Goal: Task Accomplishment & Management: Manage account settings

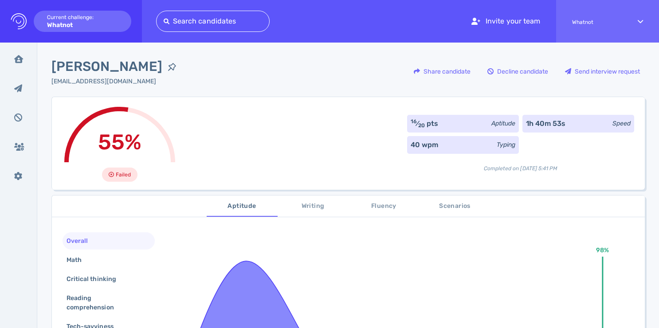
drag, startPoint x: 408, startPoint y: 144, endPoint x: 444, endPoint y: 144, distance: 35.9
click at [444, 144] on div "40 wpm Typing" at bounding box center [463, 145] width 112 height 18
drag, startPoint x: 405, startPoint y: 145, endPoint x: 455, endPoint y: 144, distance: 49.2
click at [455, 144] on div "40 wpm Typing" at bounding box center [463, 145] width 112 height 18
copy div "40 wpm"
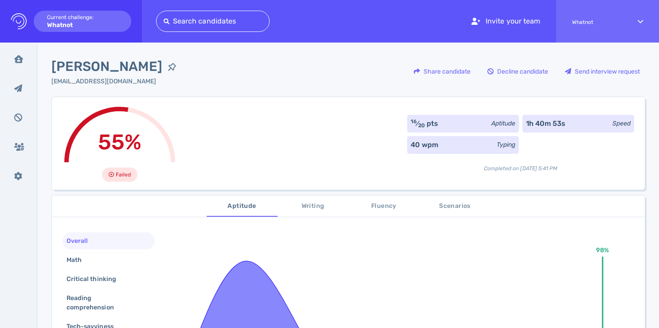
click at [411, 145] on div "40 wpm" at bounding box center [424, 145] width 27 height 11
drag, startPoint x: 407, startPoint y: 145, endPoint x: 431, endPoint y: 145, distance: 24.4
click at [431, 145] on div "40 wpm" at bounding box center [424, 145] width 27 height 11
copy div "40 wpm"
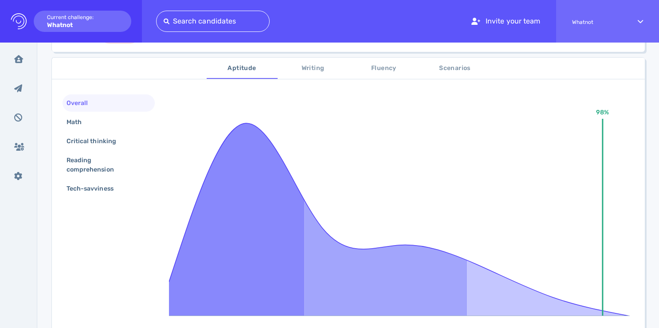
scroll to position [137, 0]
click at [312, 66] on span "Writing" at bounding box center [313, 68] width 60 height 11
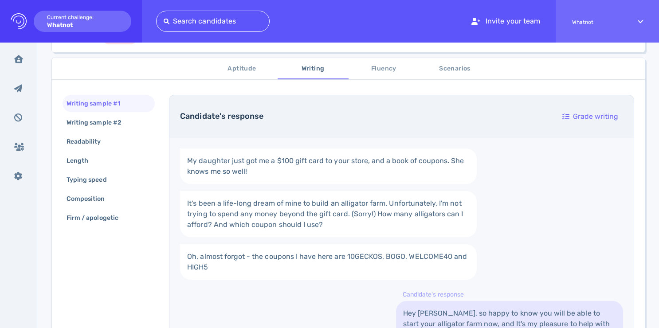
click at [234, 68] on span "Aptitude" at bounding box center [242, 68] width 60 height 11
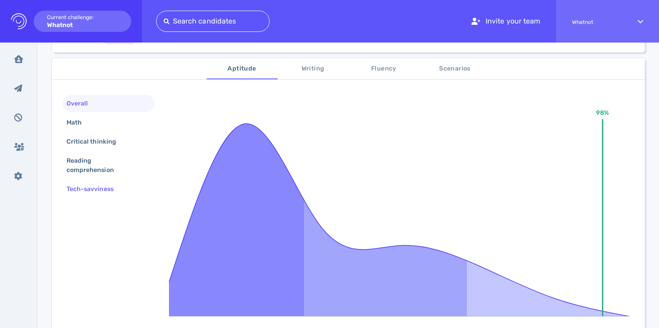
click at [83, 190] on div "Tech-savviness" at bounding box center [94, 189] width 59 height 13
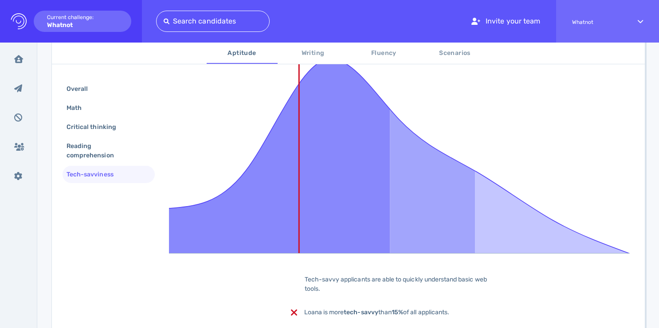
scroll to position [194, 0]
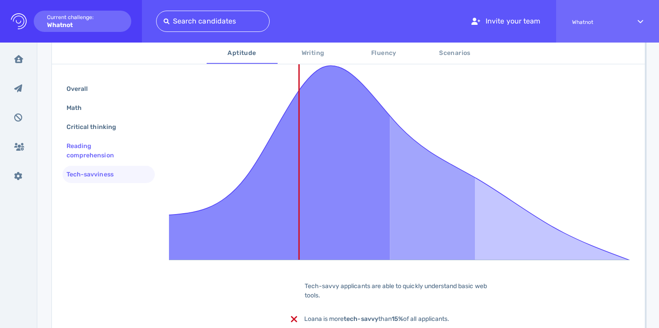
click at [84, 155] on div "Reading comprehension" at bounding box center [105, 151] width 81 height 22
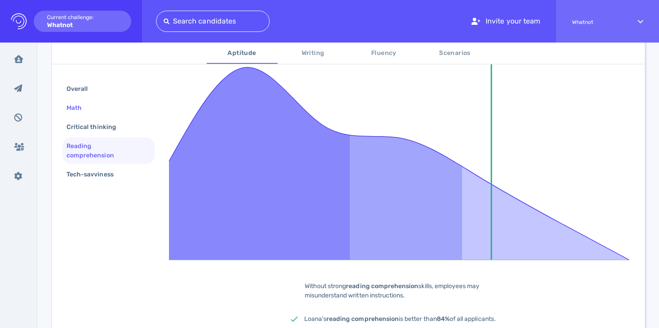
click at [90, 110] on div "Math" at bounding box center [78, 108] width 27 height 13
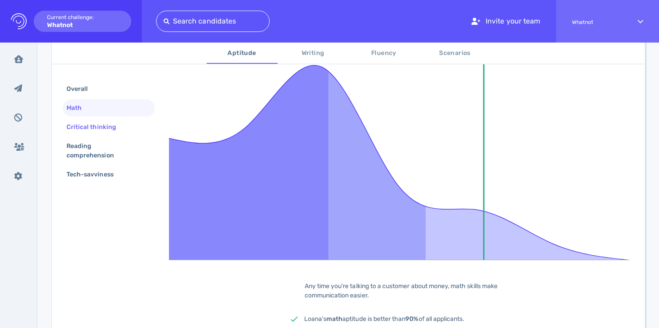
click at [92, 128] on div "Critical thinking" at bounding box center [96, 127] width 62 height 13
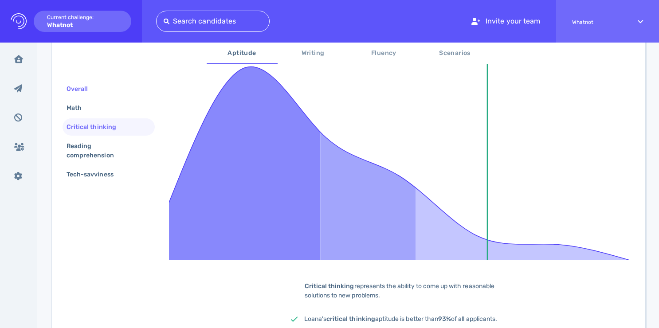
click at [82, 91] on div "Overall" at bounding box center [82, 88] width 34 height 13
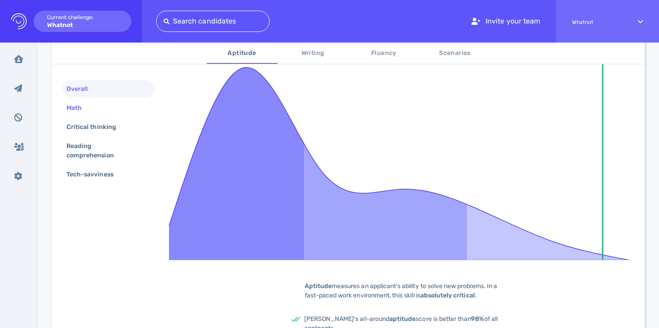
scroll to position [143, 0]
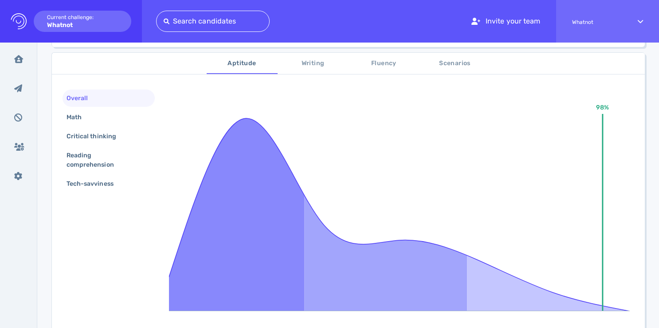
click at [316, 63] on span "Writing" at bounding box center [313, 63] width 60 height 11
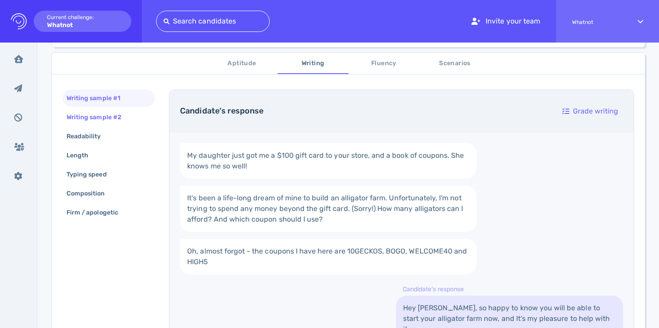
click at [98, 113] on div "Writing sample #2" at bounding box center [98, 117] width 67 height 13
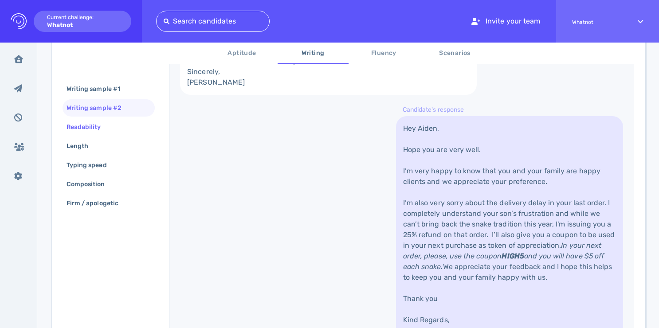
click at [89, 132] on div "Readability" at bounding box center [88, 127] width 47 height 13
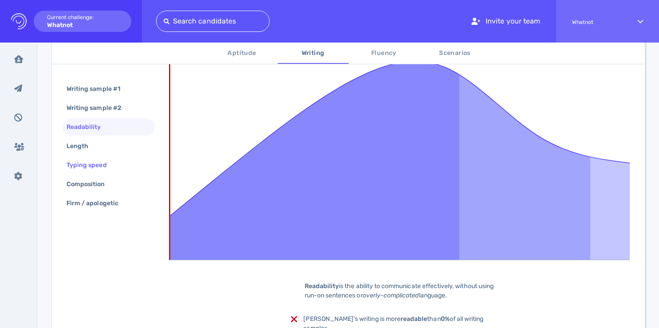
scroll to position [228, 0]
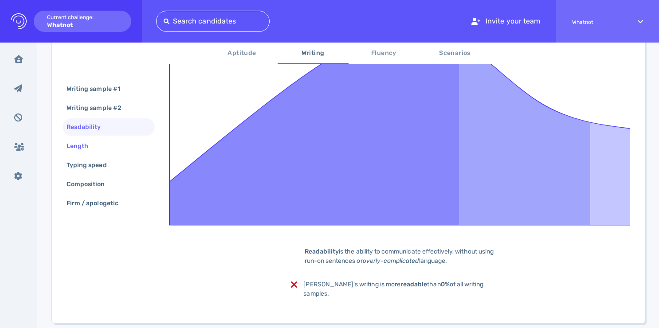
click at [80, 149] on div "Length" at bounding box center [82, 146] width 34 height 13
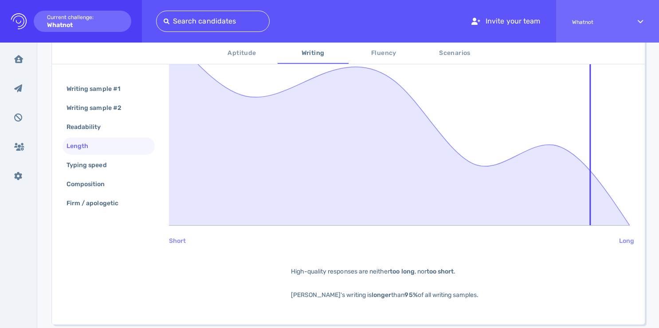
scroll to position [152, 0]
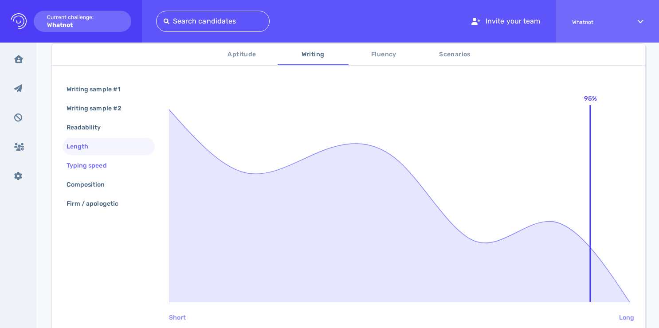
click at [86, 167] on div "Typing speed" at bounding box center [91, 165] width 53 height 13
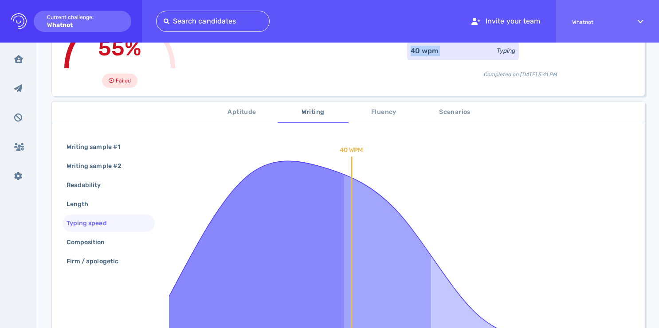
scroll to position [197, 0]
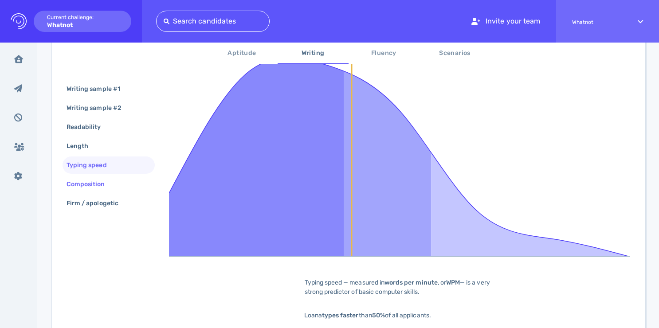
click at [87, 185] on div "Composition" at bounding box center [90, 184] width 51 height 13
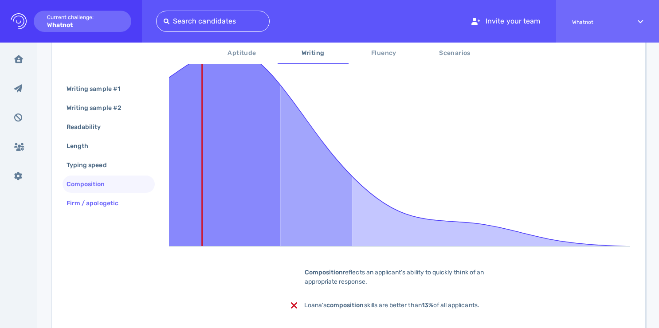
scroll to position [208, 0]
click at [88, 204] on div "Firm / apologetic" at bounding box center [97, 203] width 64 height 13
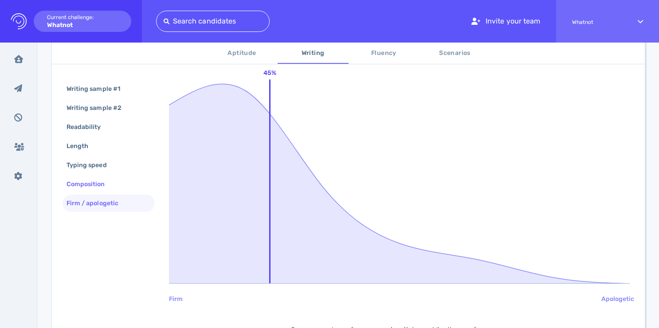
click at [97, 185] on div "Composition" at bounding box center [90, 184] width 51 height 13
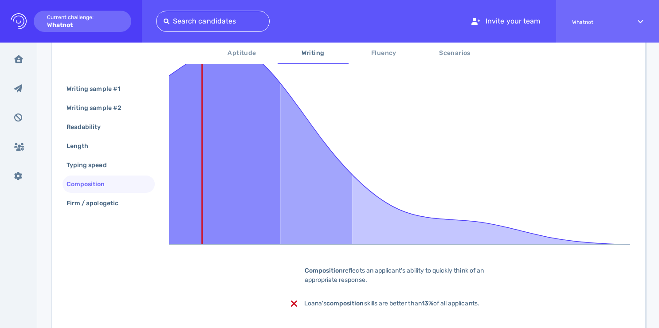
scroll to position [208, 0]
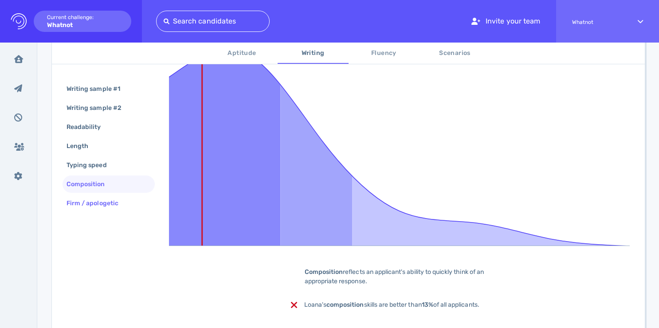
click at [100, 203] on div "Firm / apologetic" at bounding box center [97, 203] width 64 height 13
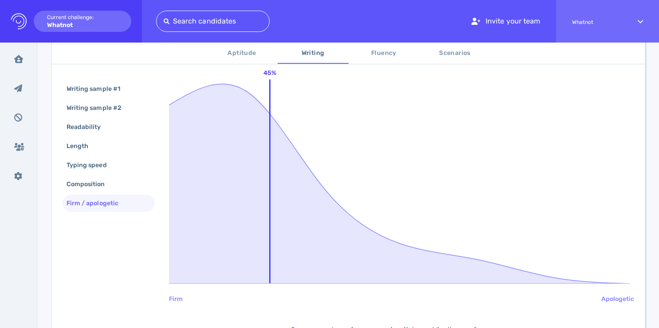
scroll to position [19, 0]
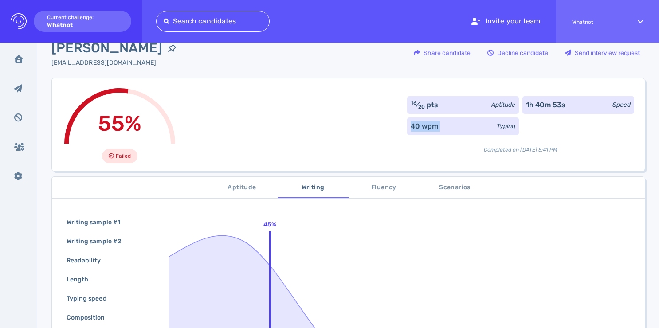
click at [384, 186] on span "Fluency" at bounding box center [384, 187] width 60 height 11
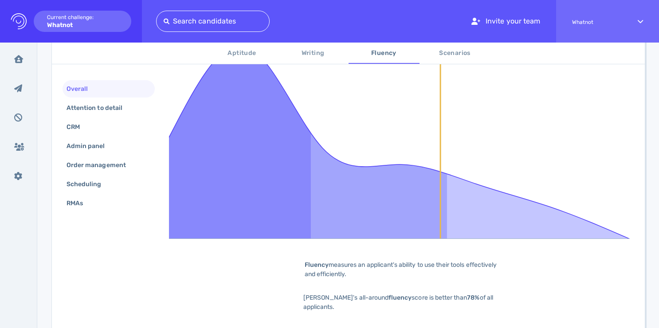
scroll to position [156, 0]
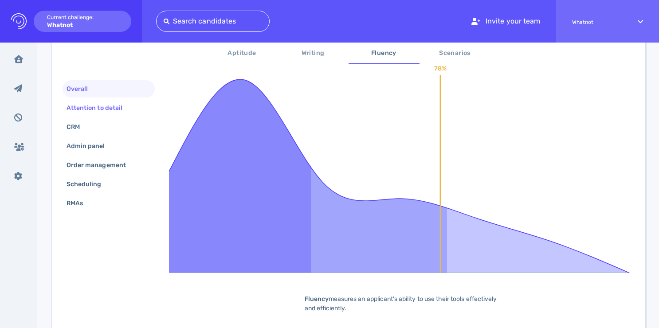
click at [99, 105] on div "Attention to detail" at bounding box center [99, 108] width 68 height 13
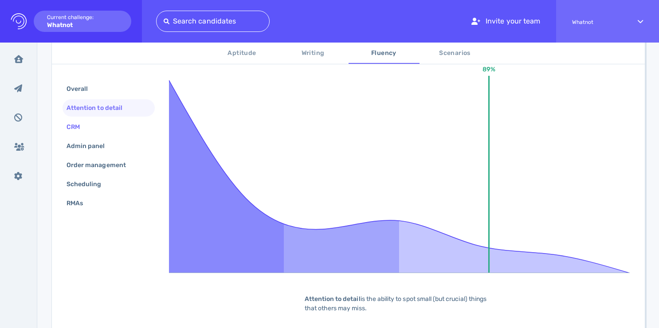
click at [74, 128] on div "CRM" at bounding box center [78, 127] width 26 height 13
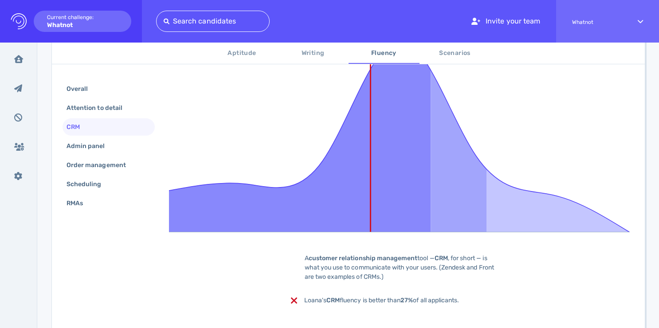
scroll to position [216, 0]
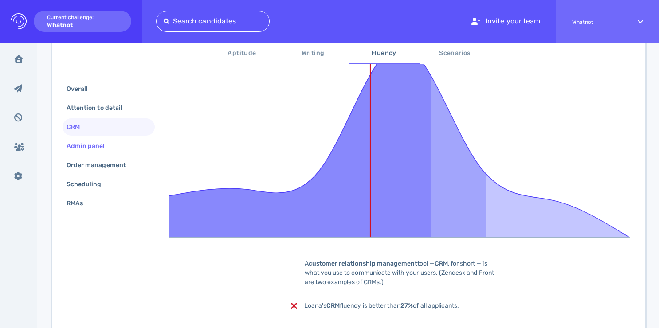
click at [78, 147] on div "Admin panel" at bounding box center [90, 146] width 51 height 13
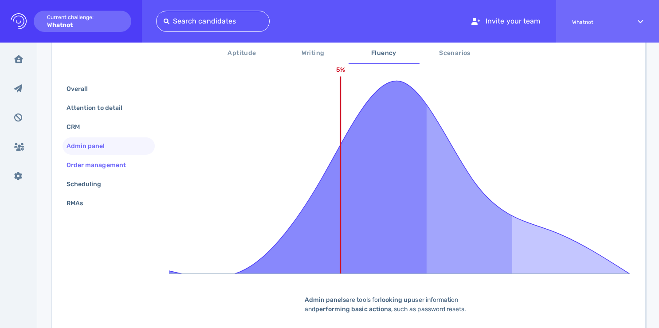
scroll to position [185, 0]
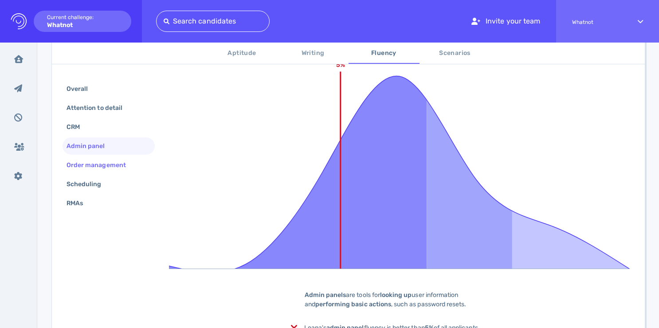
click at [94, 162] on div "Order management" at bounding box center [101, 165] width 72 height 13
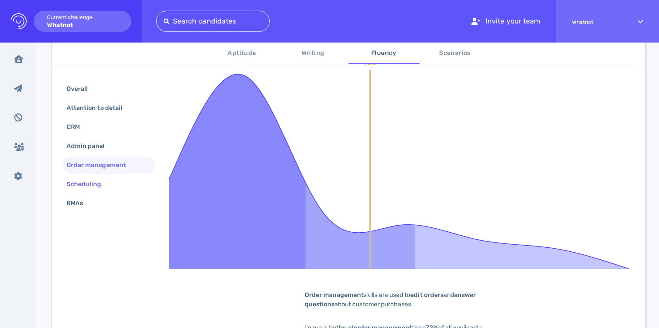
click at [89, 182] on div "Scheduling" at bounding box center [88, 184] width 47 height 13
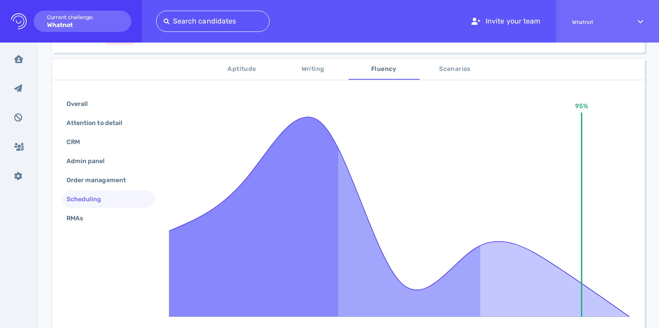
scroll to position [137, 0]
click at [80, 216] on div "RMAs" at bounding box center [79, 218] width 29 height 13
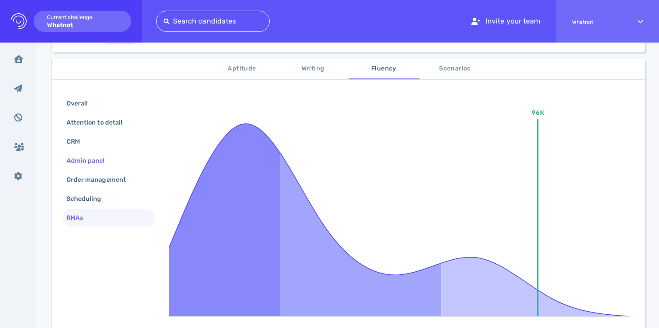
click at [93, 153] on div "Admin panel" at bounding box center [109, 160] width 92 height 17
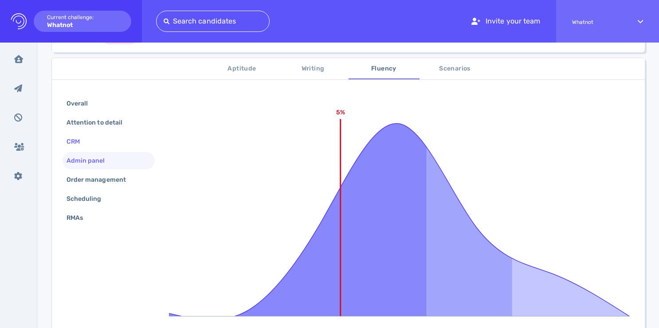
click at [82, 141] on div "CRM" at bounding box center [78, 141] width 26 height 13
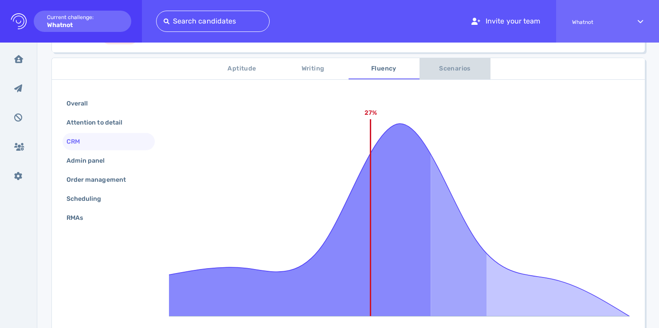
click at [451, 71] on span "Scenarios" at bounding box center [455, 68] width 60 height 11
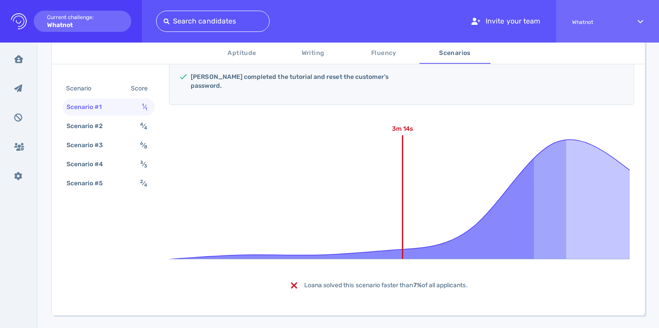
scroll to position [149, 0]
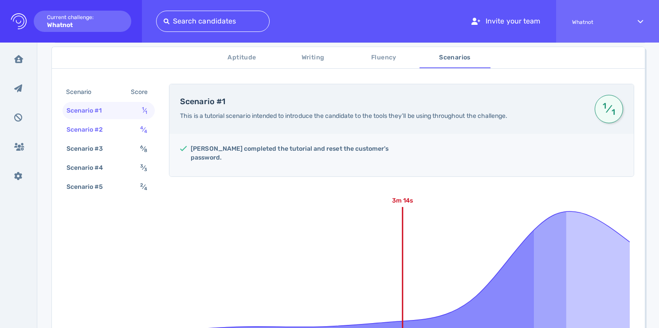
click at [82, 131] on div "Scenario #2" at bounding box center [89, 129] width 49 height 13
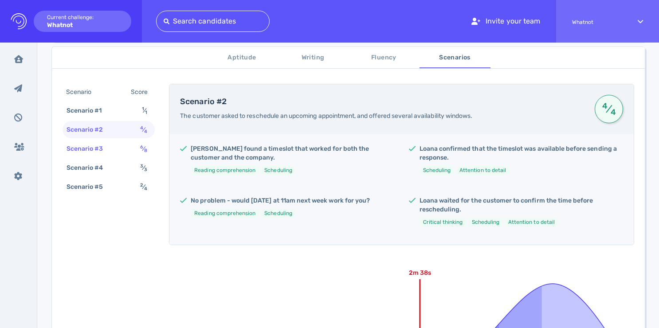
click at [86, 153] on div "Scenario #3" at bounding box center [89, 148] width 49 height 13
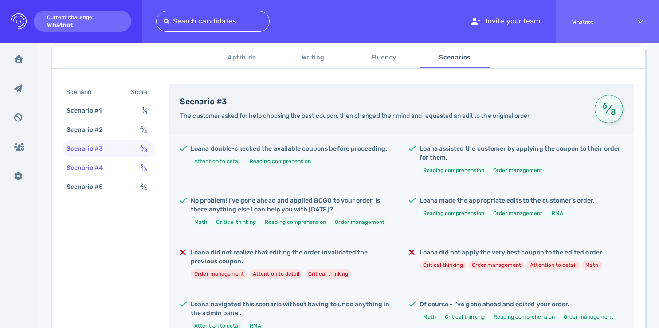
click at [86, 168] on div "Scenario #4" at bounding box center [89, 167] width 49 height 13
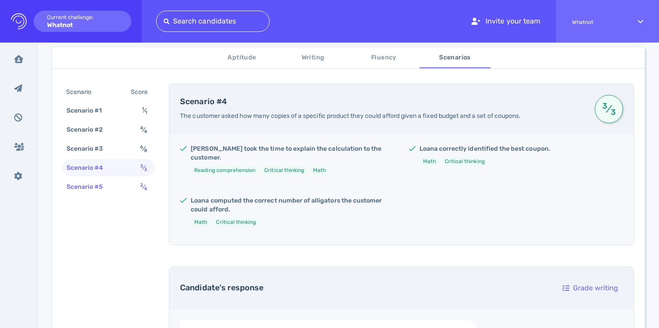
click at [89, 184] on div "Scenario #5" at bounding box center [89, 186] width 49 height 13
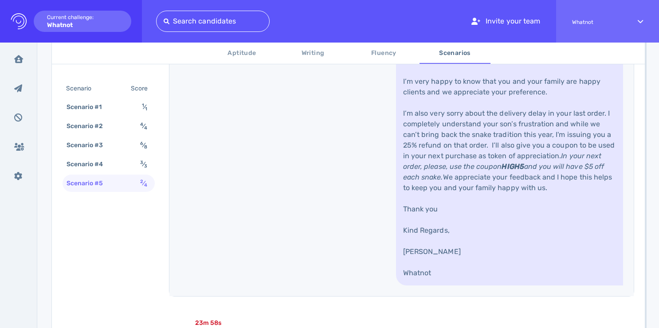
scroll to position [0, 0]
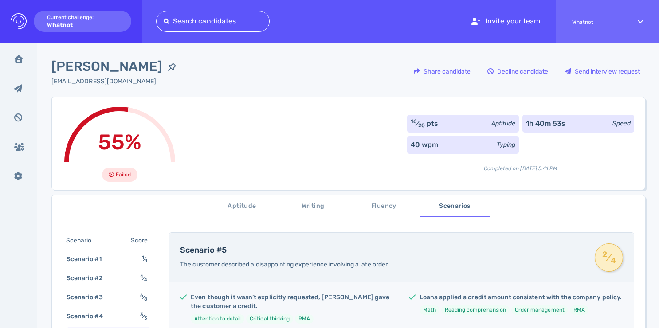
click at [395, 157] on div "55% Failed 16 ⁄ 20 pts Aptitude 1h 40m 53s Speed 40 wpm Typing Completed on Aug…" at bounding box center [347, 143] width 593 height 93
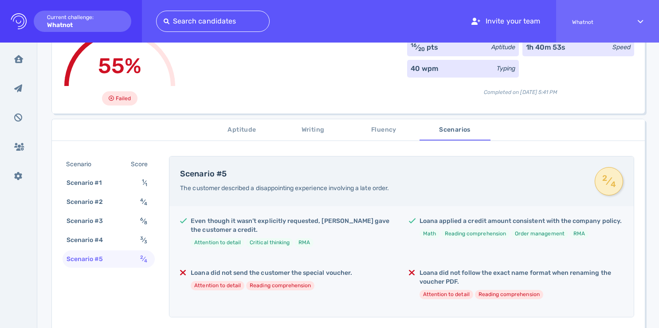
scroll to position [77, 0]
click at [384, 129] on span "Fluency" at bounding box center [384, 129] width 60 height 11
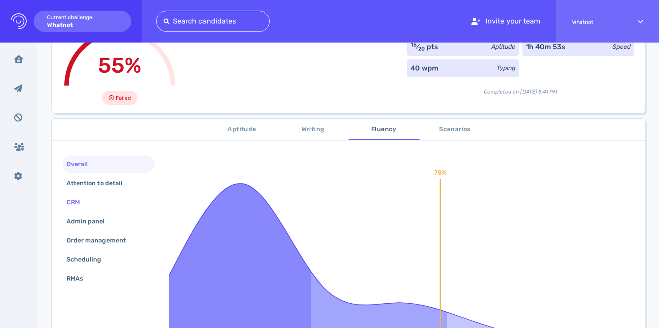
click at [81, 198] on div "CRM" at bounding box center [78, 202] width 26 height 13
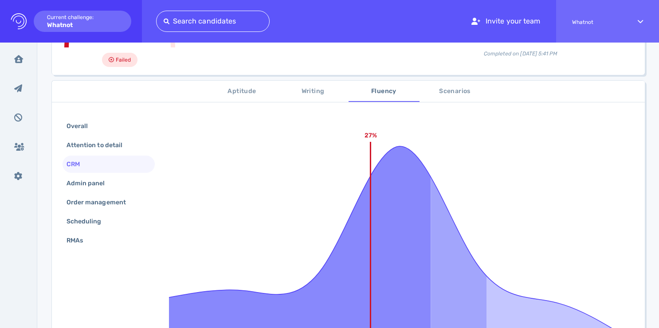
scroll to position [120, 0]
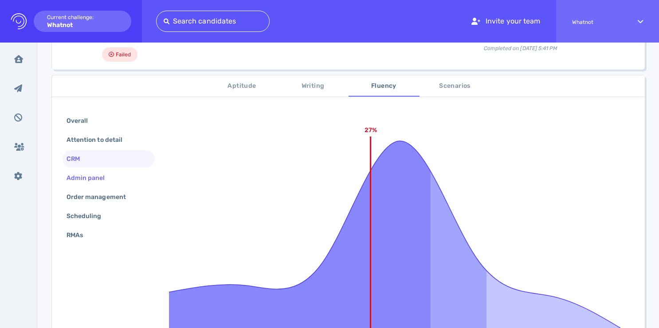
click at [83, 179] on div "Admin panel" at bounding box center [90, 178] width 51 height 13
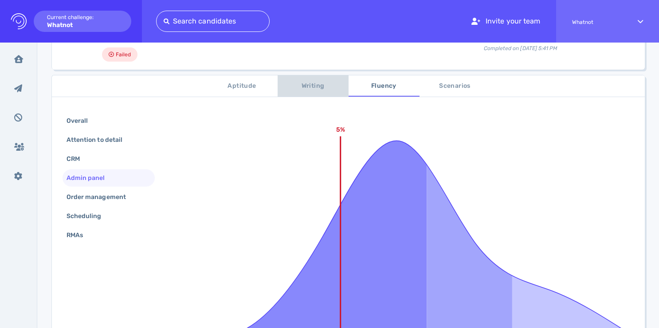
click at [309, 85] on span "Writing" at bounding box center [313, 86] width 60 height 11
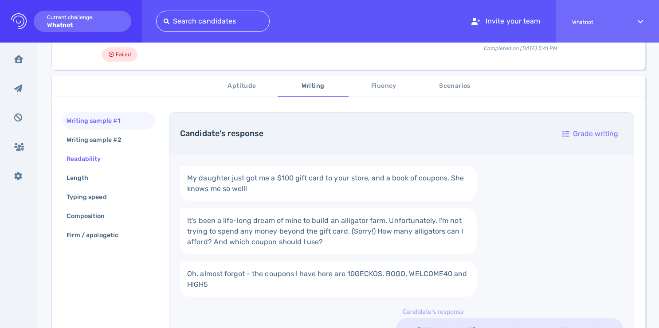
click at [82, 158] on div "Readability" at bounding box center [88, 159] width 47 height 13
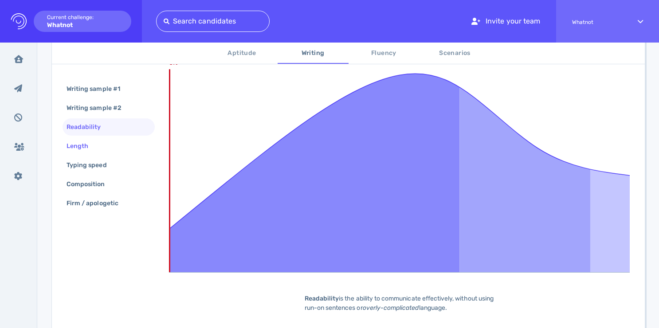
click at [87, 149] on div "Length" at bounding box center [82, 146] width 34 height 13
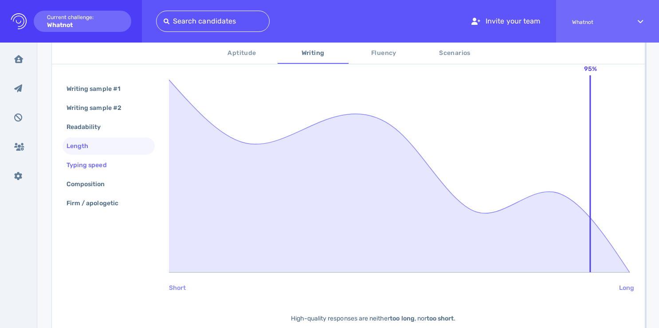
scroll to position [152, 0]
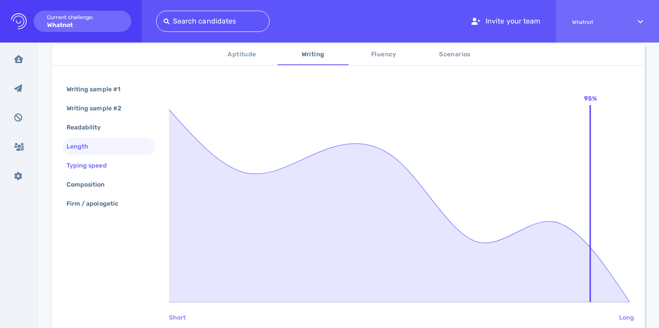
click at [89, 164] on div "Typing speed" at bounding box center [91, 165] width 53 height 13
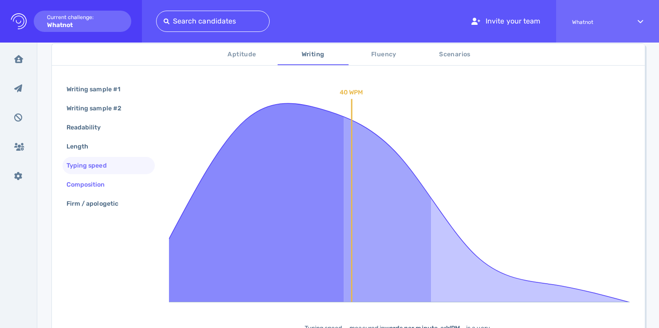
click at [93, 182] on div "Composition" at bounding box center [90, 184] width 51 height 13
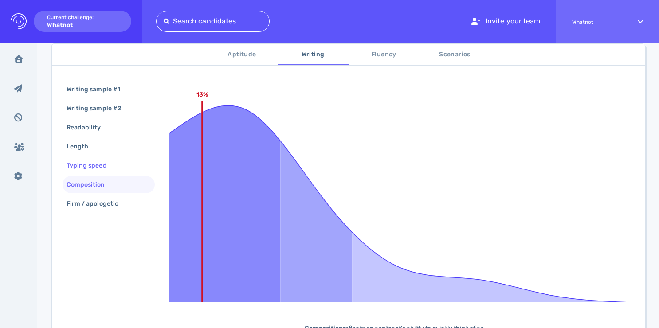
click at [92, 158] on div "Typing speed" at bounding box center [109, 165] width 92 height 17
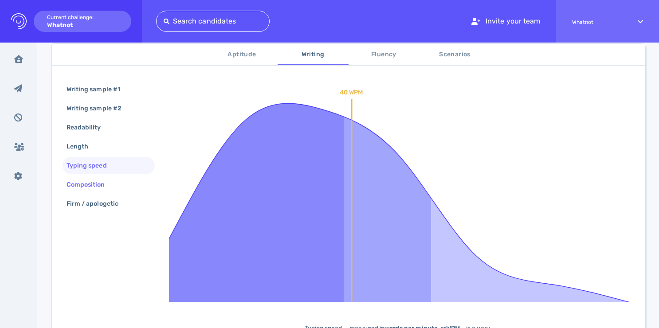
click at [92, 184] on div "Composition" at bounding box center [90, 184] width 51 height 13
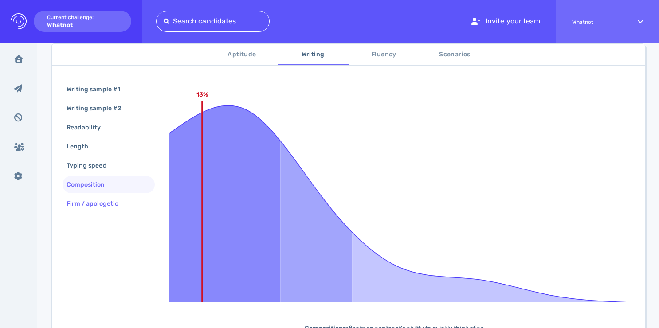
click at [97, 204] on div "Firm / apologetic" at bounding box center [97, 203] width 64 height 13
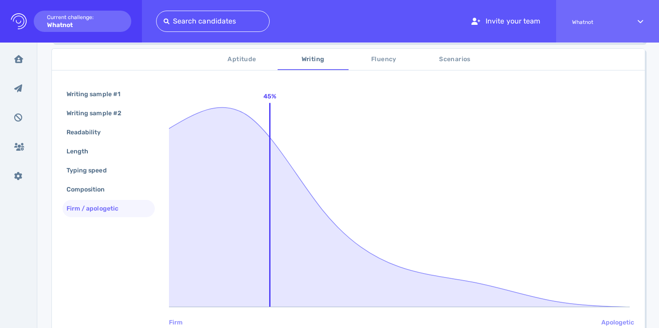
scroll to position [106, 0]
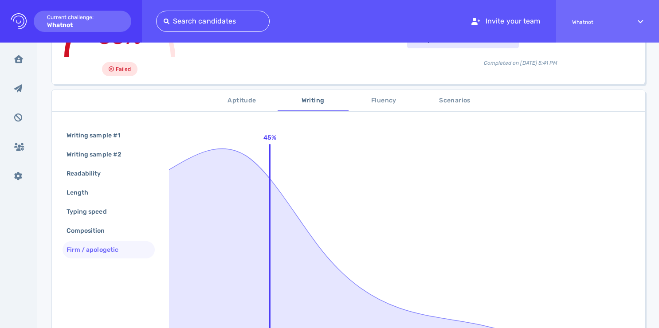
click at [244, 101] on span "Aptitude" at bounding box center [242, 100] width 60 height 11
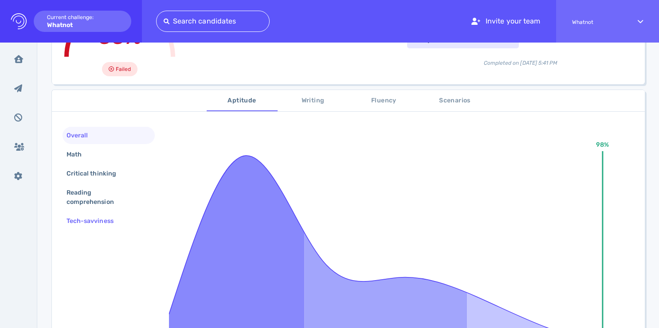
click at [100, 215] on div "Tech-savviness" at bounding box center [94, 221] width 59 height 13
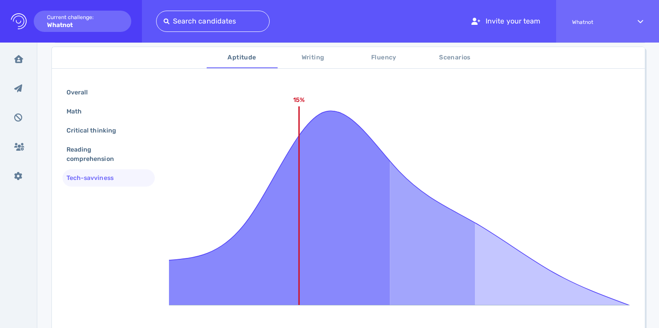
scroll to position [161, 0]
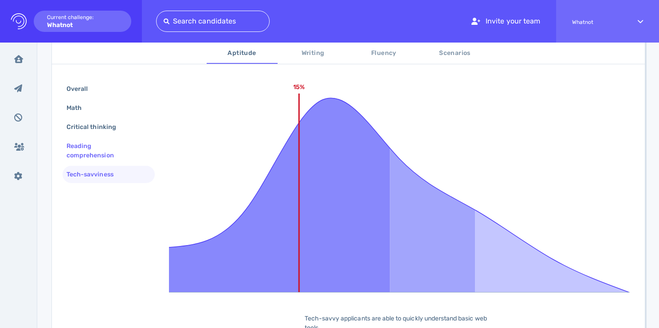
click at [90, 154] on div "Reading comprehension" at bounding box center [105, 151] width 81 height 22
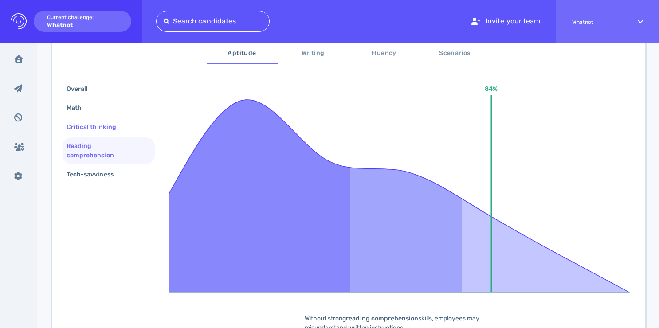
click at [91, 128] on div "Critical thinking" at bounding box center [96, 127] width 62 height 13
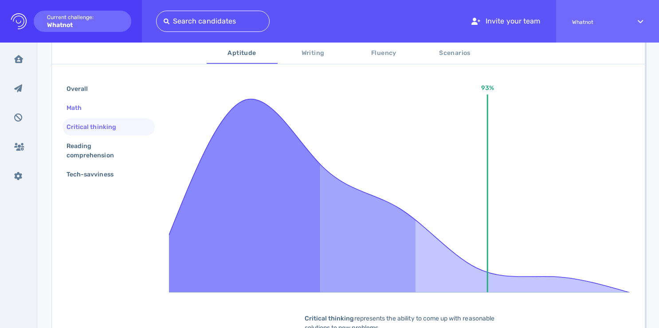
click at [79, 107] on div "Math" at bounding box center [78, 108] width 27 height 13
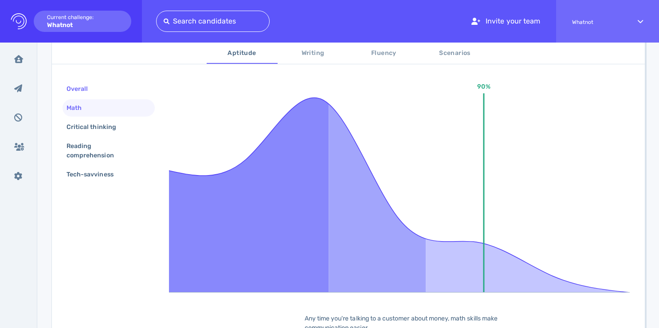
click at [74, 90] on div "Overall" at bounding box center [82, 88] width 34 height 13
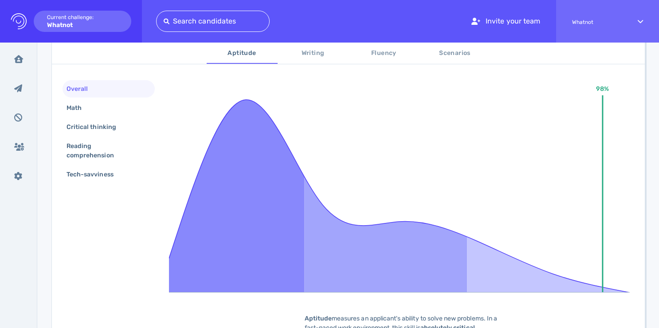
click at [324, 54] on span "Writing" at bounding box center [313, 53] width 60 height 11
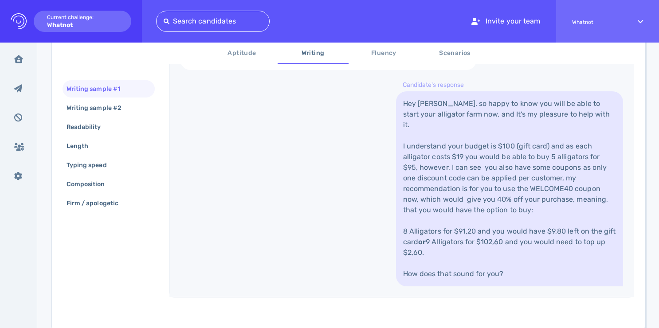
scroll to position [259, 0]
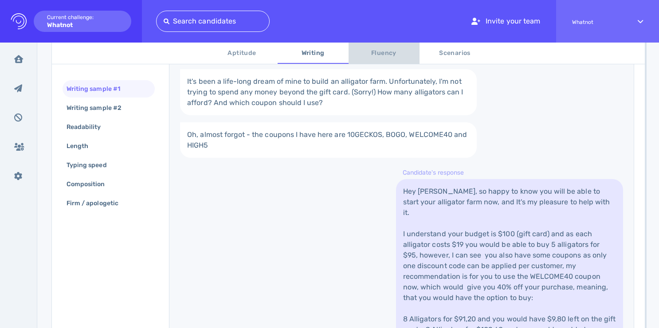
click at [381, 53] on span "Fluency" at bounding box center [384, 53] width 60 height 11
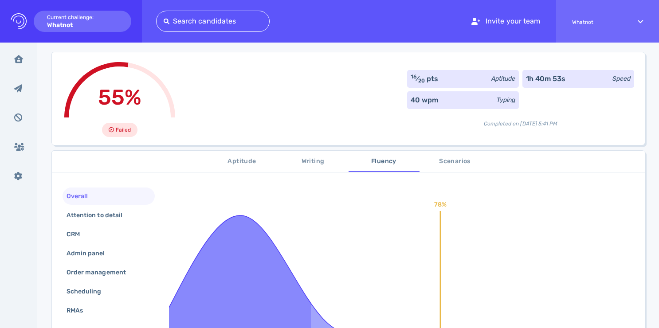
scroll to position [81, 0]
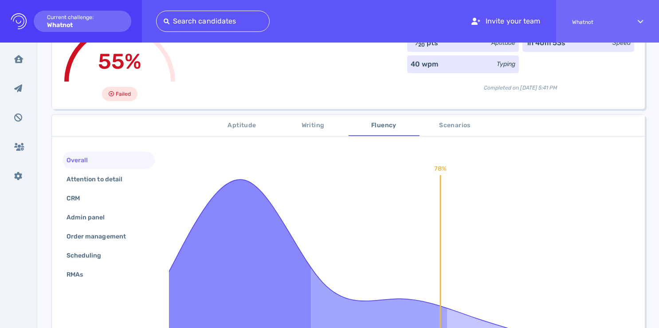
click at [83, 156] on div "Overall" at bounding box center [82, 160] width 34 height 13
click at [232, 121] on span "Aptitude" at bounding box center [242, 125] width 60 height 11
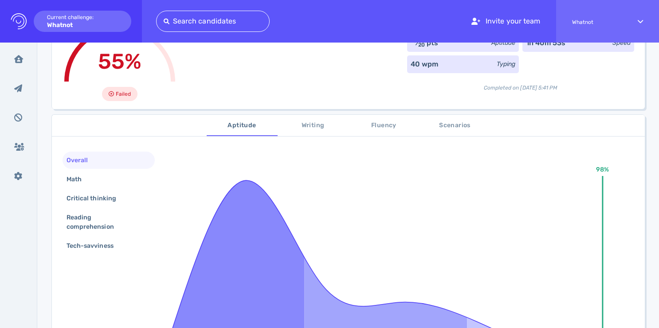
click at [458, 129] on span "Scenarios" at bounding box center [455, 125] width 60 height 11
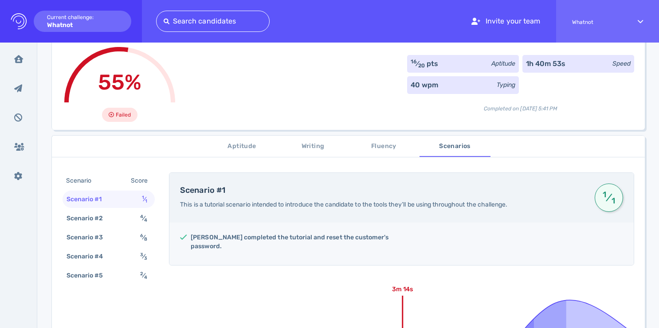
scroll to position [63, 0]
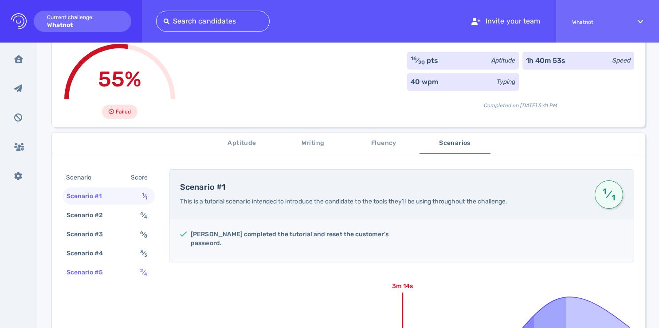
click at [99, 275] on div "Scenario #5" at bounding box center [89, 272] width 49 height 13
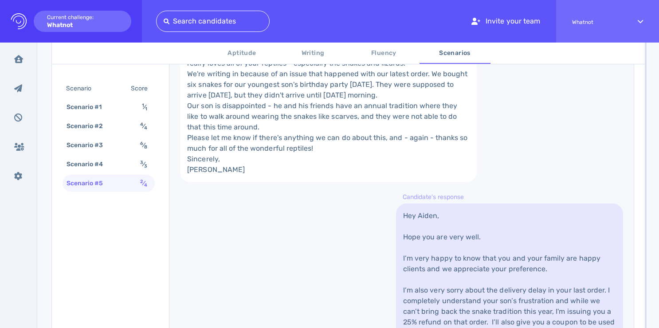
scroll to position [0, 0]
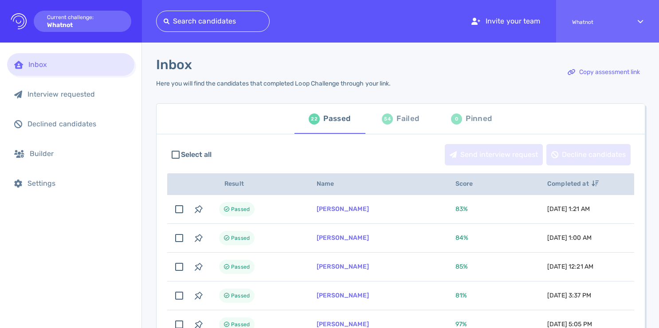
click at [404, 117] on div "Failed" at bounding box center [407, 118] width 23 height 13
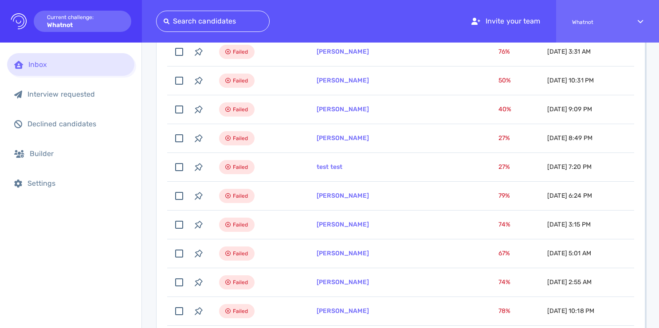
scroll to position [509, 0]
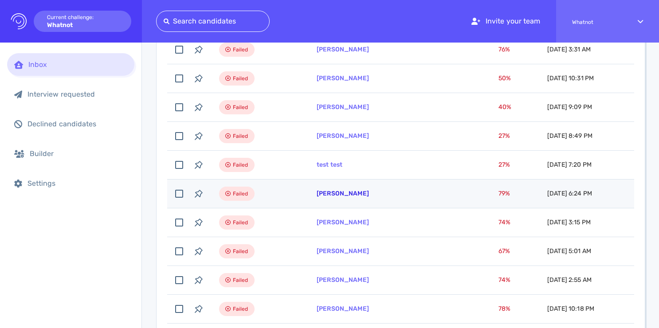
click at [338, 193] on link "Betty Jimenez" at bounding box center [343, 194] width 52 height 8
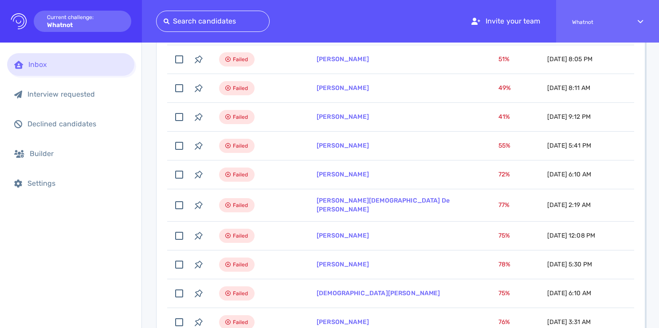
scroll to position [0, 0]
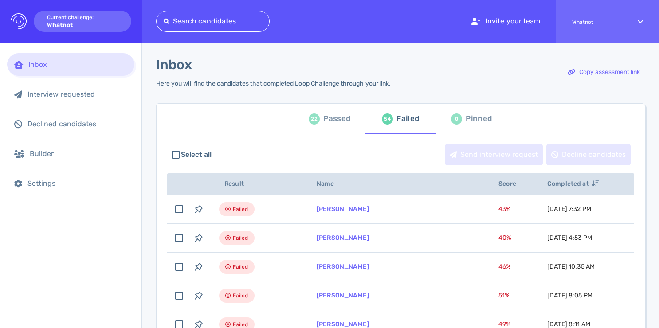
click at [337, 117] on div "Passed" at bounding box center [336, 118] width 27 height 13
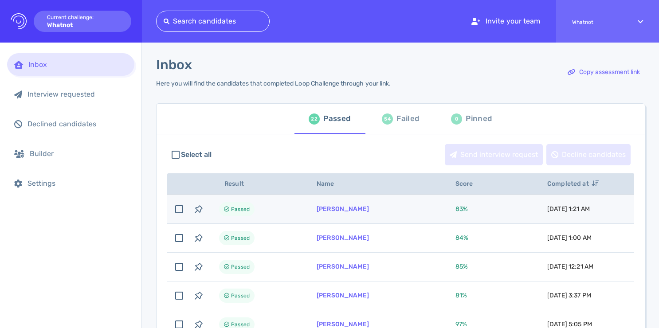
click at [379, 206] on td "Trent Kennard" at bounding box center [375, 209] width 139 height 29
checkbox input "true"
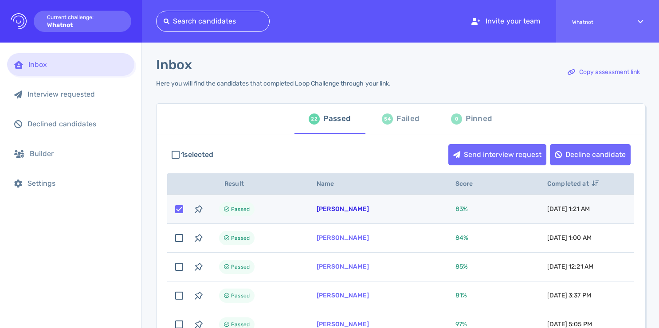
click at [333, 209] on link "Trent Kennard" at bounding box center [343, 209] width 52 height 8
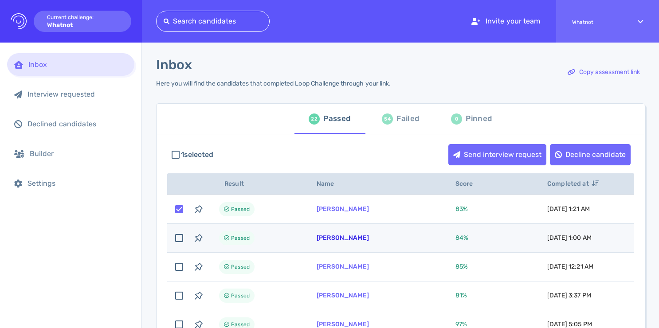
click at [356, 236] on link "Alex Seyfnarimani" at bounding box center [343, 238] width 52 height 8
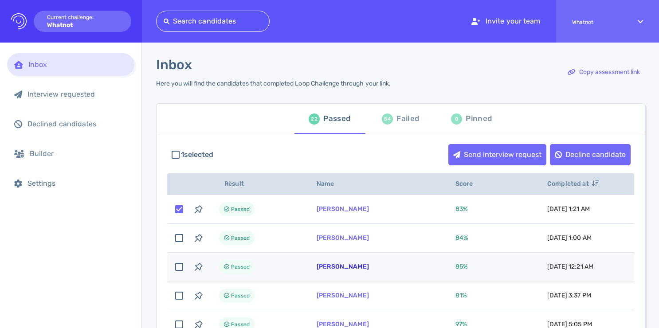
click at [352, 270] on link "Holly Hillsten" at bounding box center [343, 267] width 52 height 8
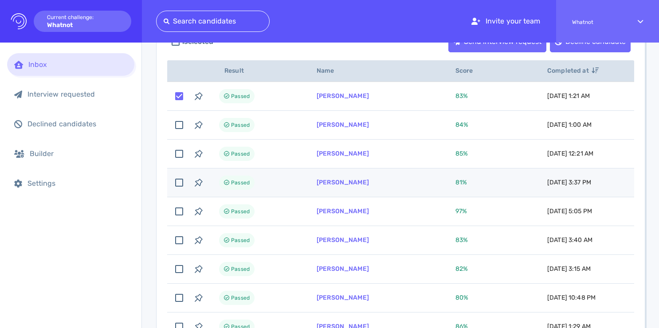
scroll to position [117, 0]
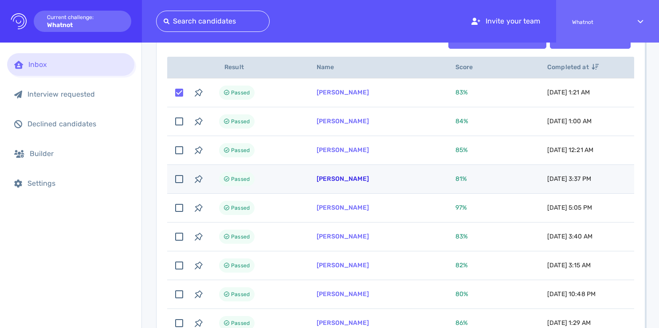
click at [337, 181] on link "Charlyne Dabadie" at bounding box center [343, 179] width 52 height 8
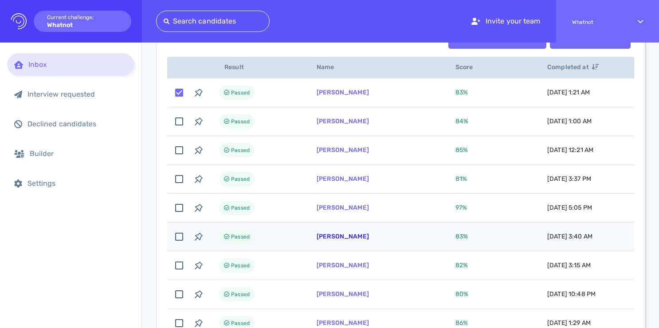
click at [358, 235] on link "Karina Gabino" at bounding box center [343, 237] width 52 height 8
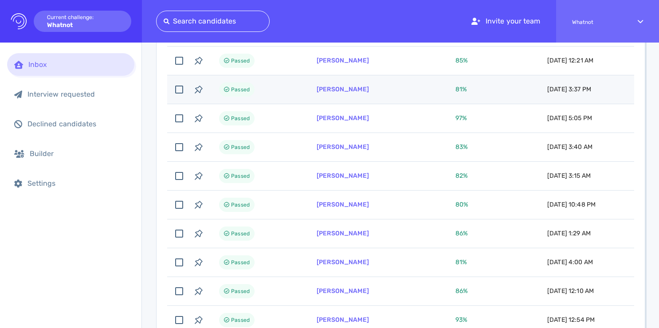
scroll to position [219, 0]
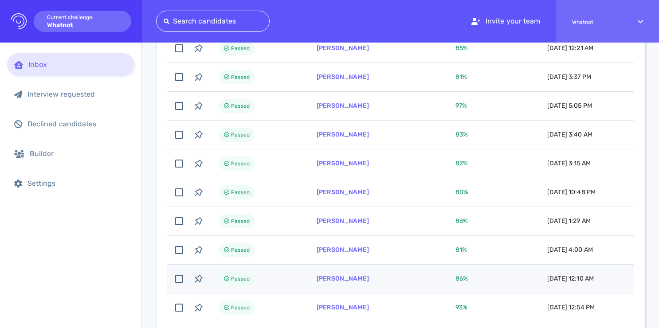
click at [330, 283] on td "Blaine Strand" at bounding box center [375, 279] width 139 height 29
checkbox input "true"
click at [325, 279] on link "Blaine Strand" at bounding box center [343, 279] width 52 height 8
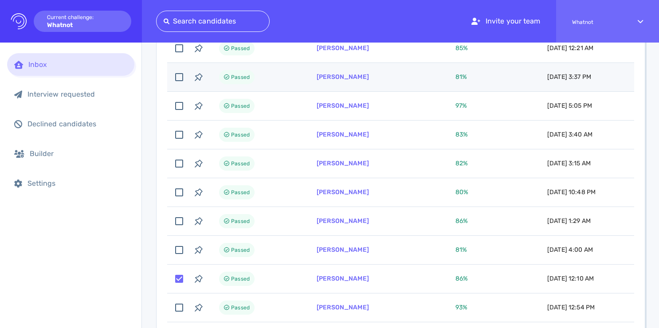
scroll to position [0, 0]
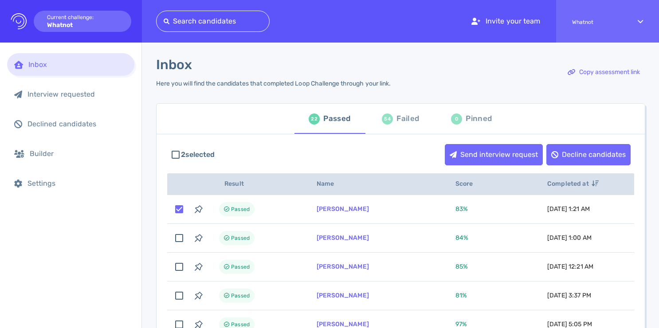
click at [486, 82] on div "Inbox Here you will find the candidates that completed Loop Challenge through y…" at bounding box center [400, 77] width 489 height 41
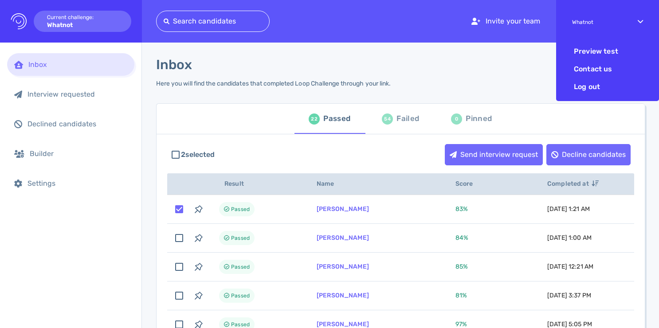
click at [617, 27] on div "Whatnot" at bounding box center [597, 21] width 50 height 31
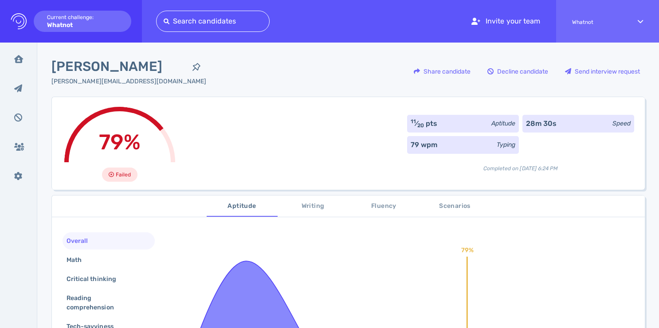
click at [228, 22] on div at bounding box center [213, 21] width 98 height 12
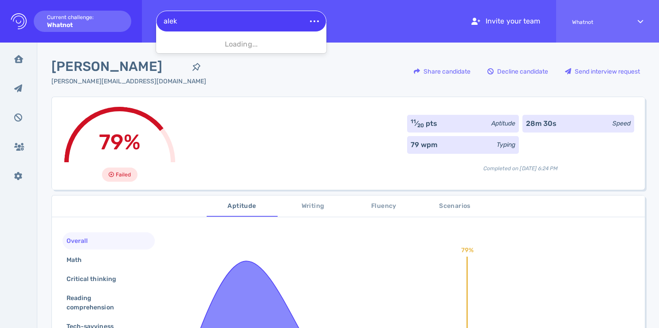
type input "aleks"
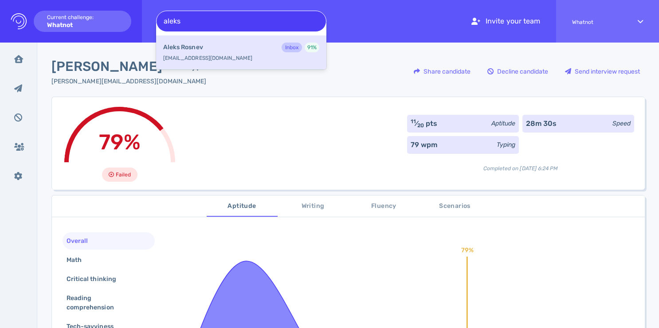
click at [216, 45] on div "Aleks Rosnev Inbox 91 %" at bounding box center [241, 49] width 156 height 12
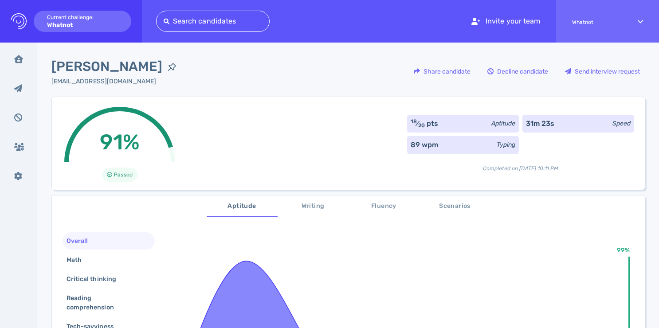
click at [207, 18] on div at bounding box center [213, 21] width 98 height 12
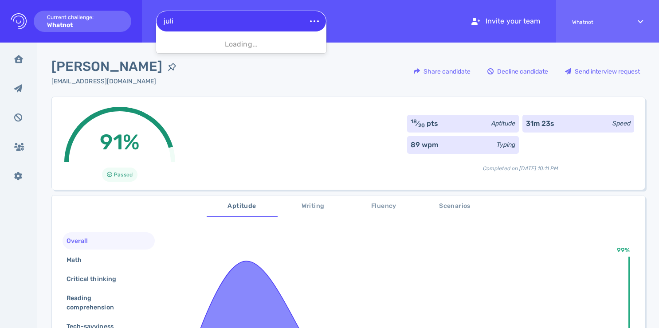
type input "[PERSON_NAME]"
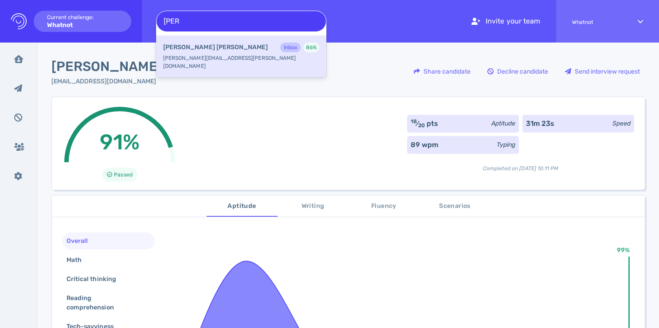
click at [213, 45] on div "[PERSON_NAME] Inbox 86 %" at bounding box center [241, 49] width 156 height 12
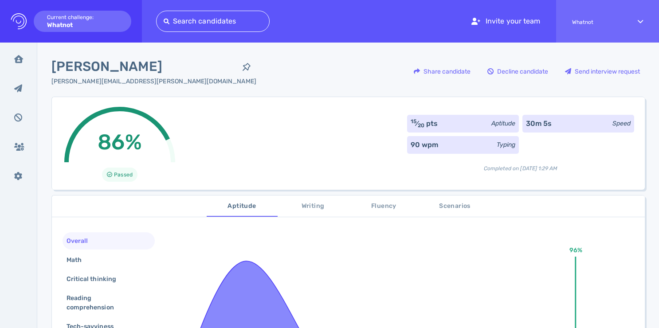
click at [239, 21] on div at bounding box center [213, 21] width 98 height 12
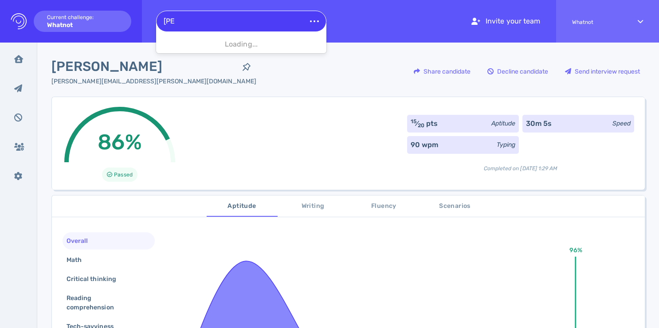
type input "kyle"
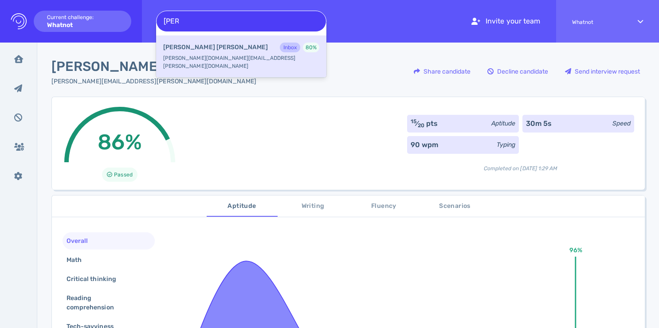
click at [217, 50] on div "kyle kim Inbox 80 %" at bounding box center [241, 49] width 156 height 12
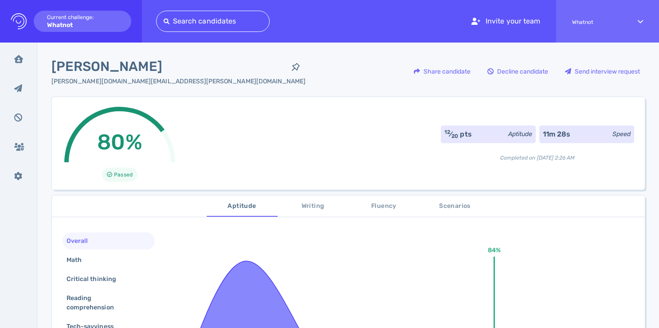
click at [223, 16] on div at bounding box center [213, 21] width 98 height 12
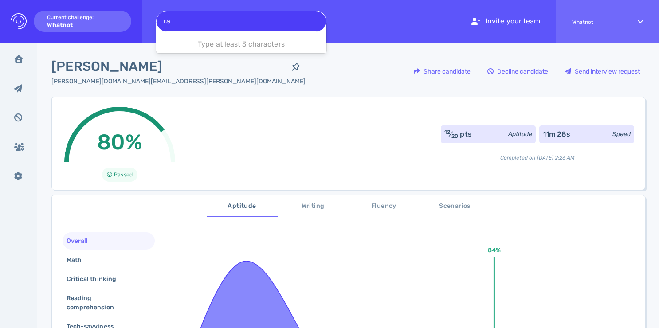
type input "rad"
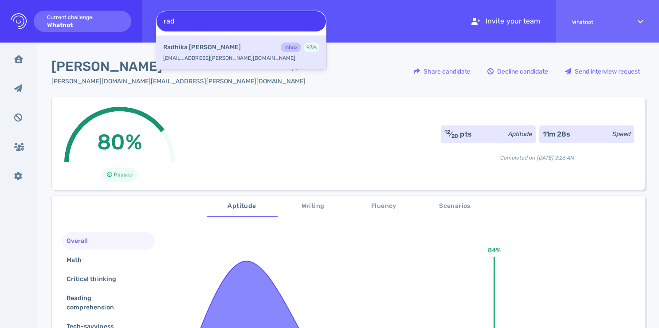
click at [243, 50] on div "Radhika Dalal Inbox 93 %" at bounding box center [241, 49] width 156 height 12
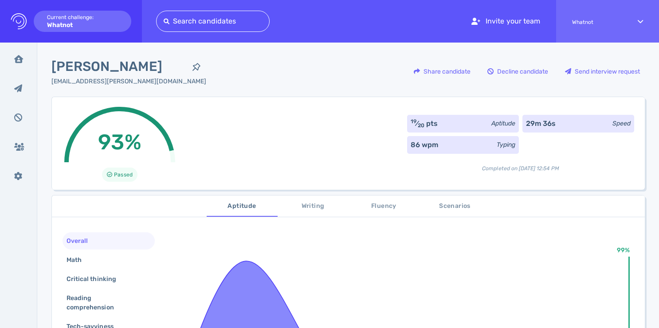
click at [206, 22] on div at bounding box center [213, 21] width 98 height 12
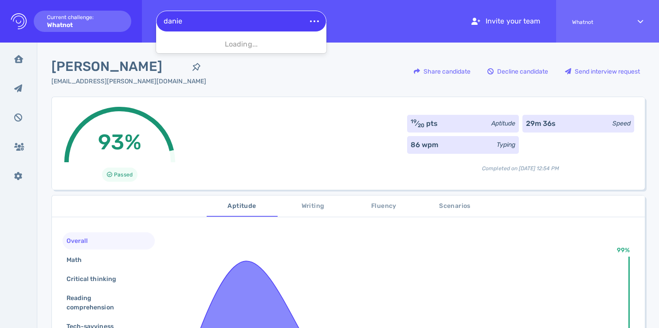
type input "daniel"
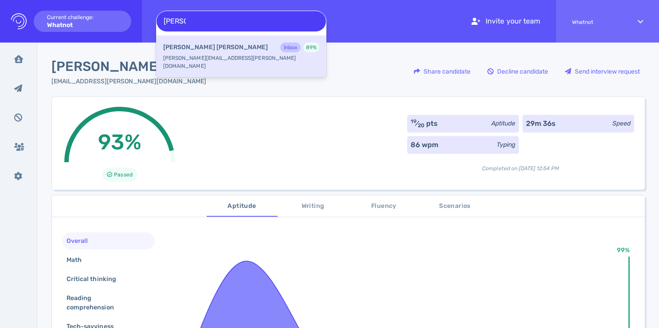
click at [228, 48] on div "Daniel Hoidal Inbox 89 %" at bounding box center [241, 49] width 156 height 12
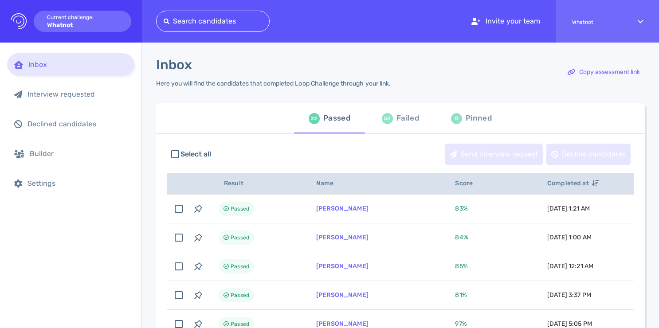
click at [193, 95] on div "Inbox Here you will find the candidates that completed Loop Challenge through y…" at bounding box center [273, 77] width 235 height 41
click at [39, 156] on div "Builder" at bounding box center [79, 153] width 98 height 8
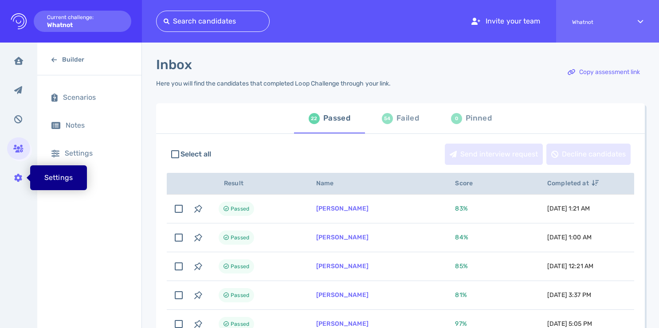
click at [17, 180] on icon at bounding box center [18, 178] width 8 height 8
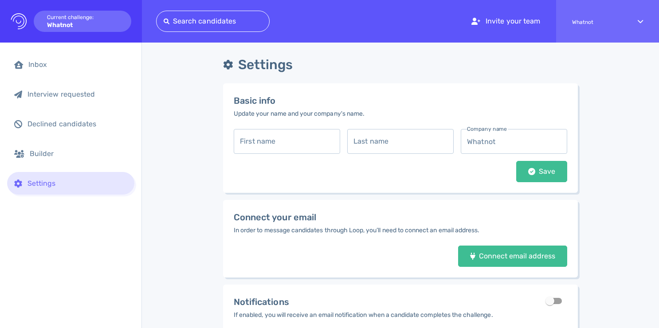
scroll to position [121, 0]
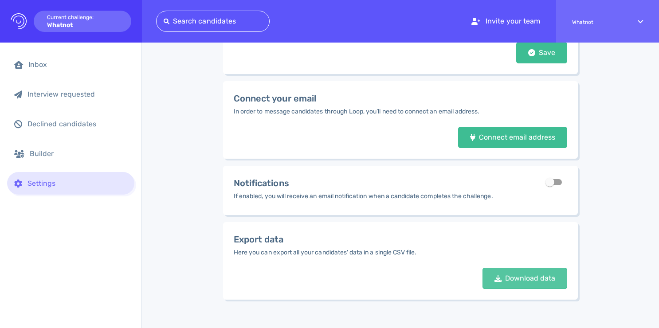
click at [515, 282] on div "Download data" at bounding box center [525, 278] width 70 height 6
click at [38, 61] on div "Inbox" at bounding box center [77, 64] width 99 height 8
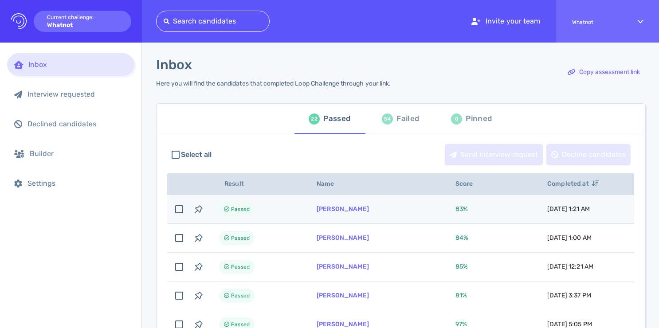
click at [371, 212] on td "Trent Kennard" at bounding box center [375, 209] width 139 height 29
checkbox input "true"
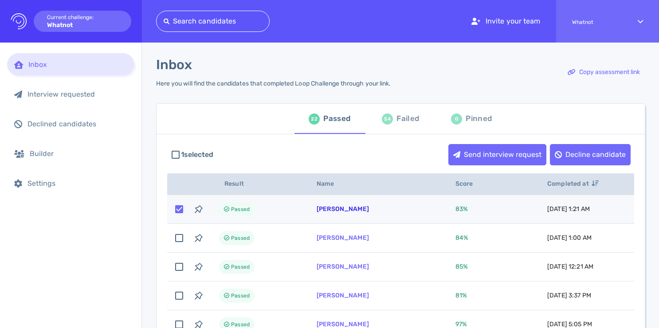
click at [339, 212] on link "Trent Kennard" at bounding box center [343, 209] width 52 height 8
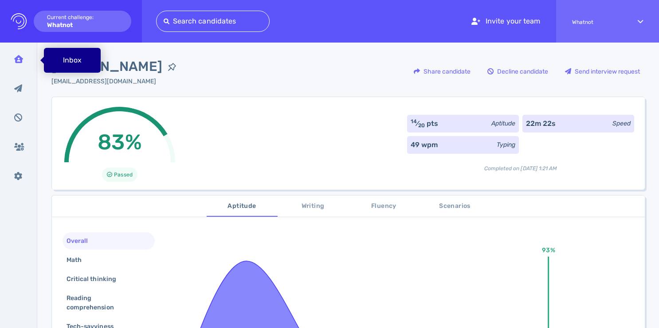
click at [17, 62] on icon at bounding box center [18, 59] width 9 height 8
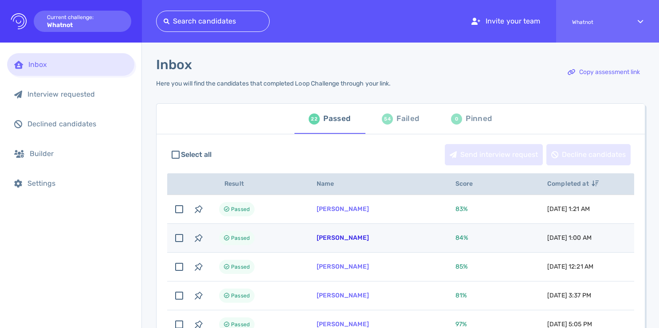
click at [363, 240] on link "[PERSON_NAME]" at bounding box center [343, 238] width 52 height 8
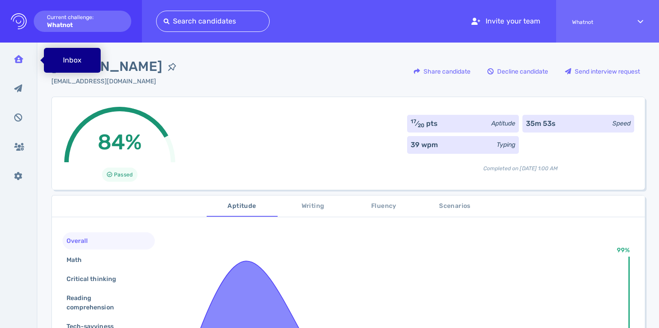
click at [20, 57] on icon at bounding box center [18, 59] width 9 height 8
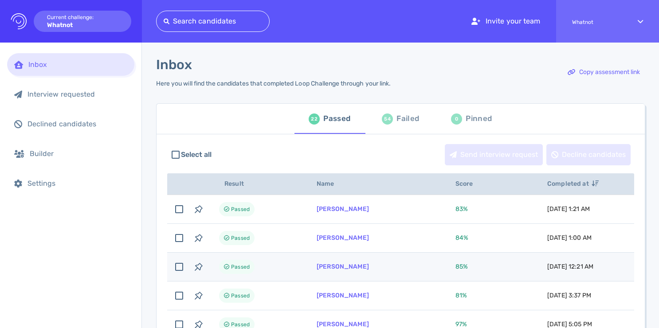
click at [363, 272] on td "[PERSON_NAME]" at bounding box center [375, 267] width 139 height 29
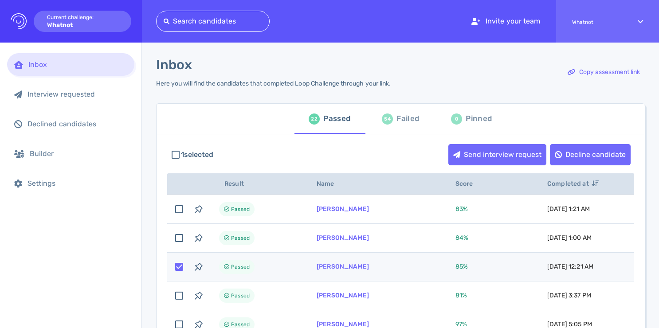
click at [333, 272] on td "[PERSON_NAME]" at bounding box center [375, 267] width 139 height 29
checkbox input "false"
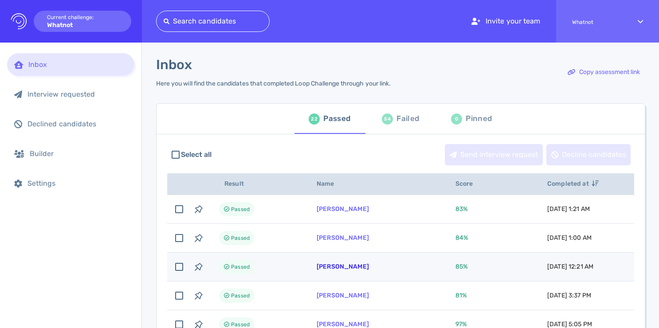
click at [334, 267] on link "[PERSON_NAME]" at bounding box center [343, 267] width 52 height 8
